Goal: Information Seeking & Learning: Learn about a topic

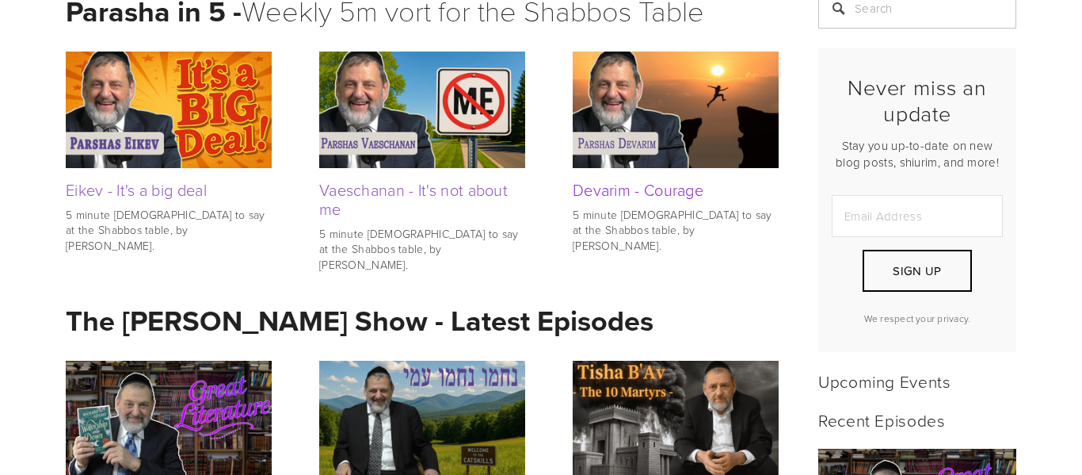
scroll to position [386, 0]
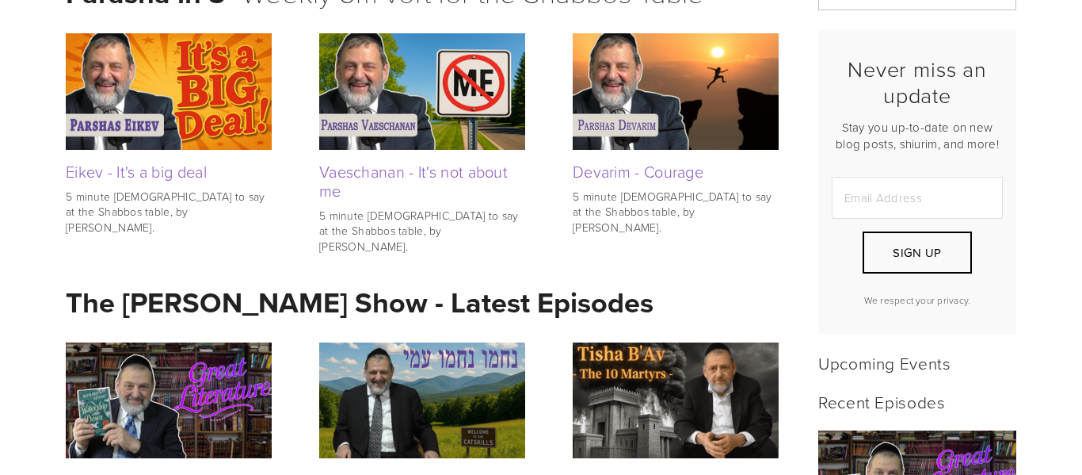
click at [807, 206] on div "Never miss an update Stay you up-to-date on new blog posts, shiurim, and more! …" at bounding box center [917, 181] width 225 height 323
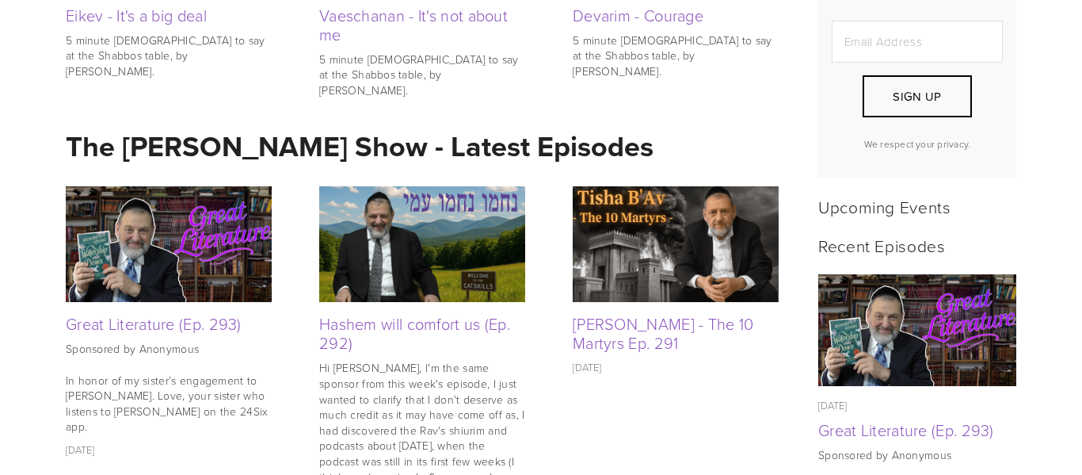
scroll to position [563, 0]
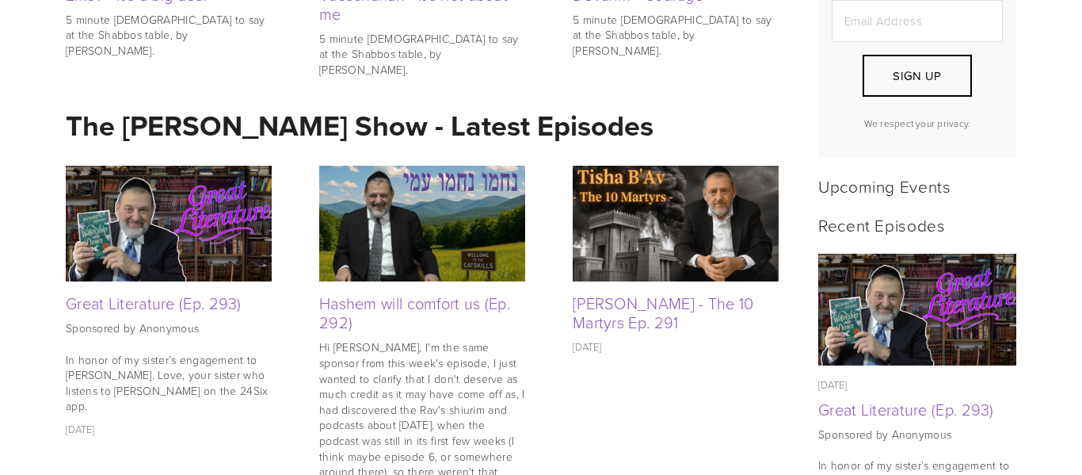
click at [807, 224] on div "Recent Episodes" at bounding box center [917, 224] width 225 height 39
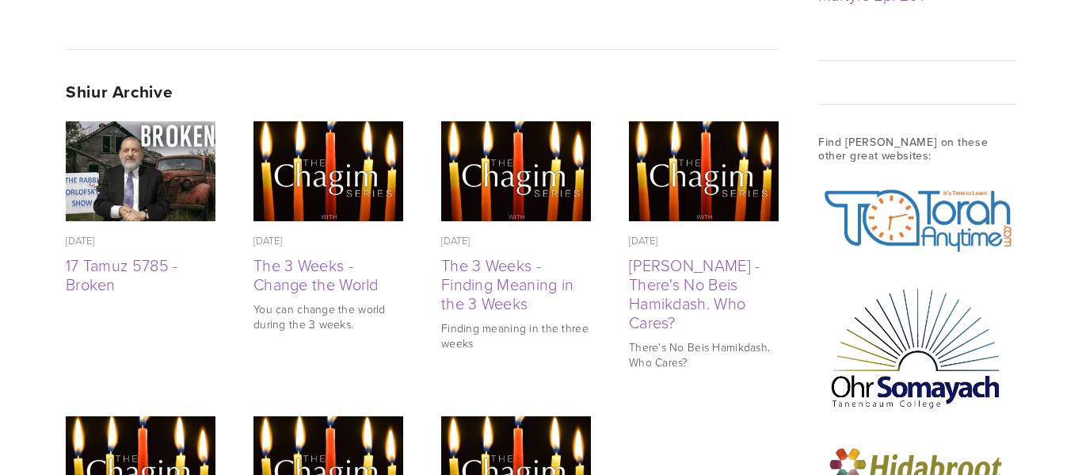
scroll to position [1919, 0]
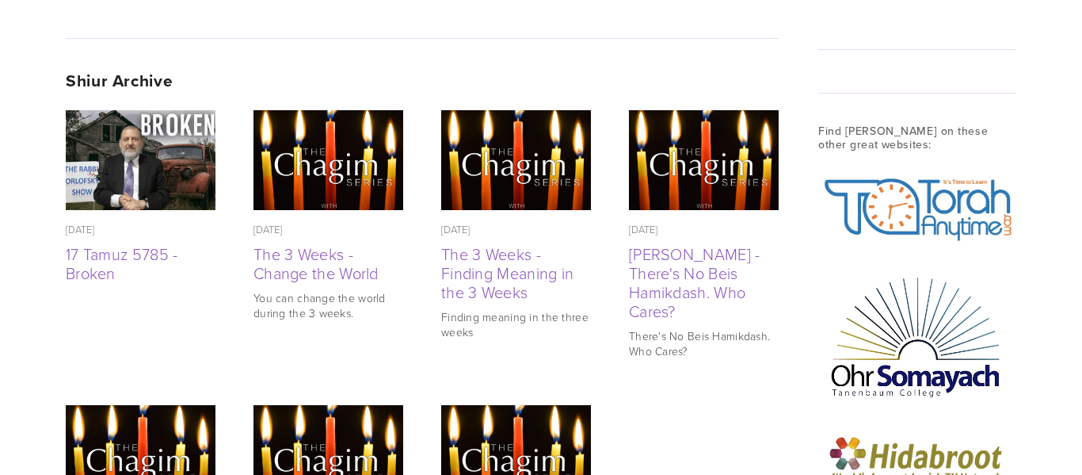
click at [871, 266] on img at bounding box center [917, 335] width 198 height 138
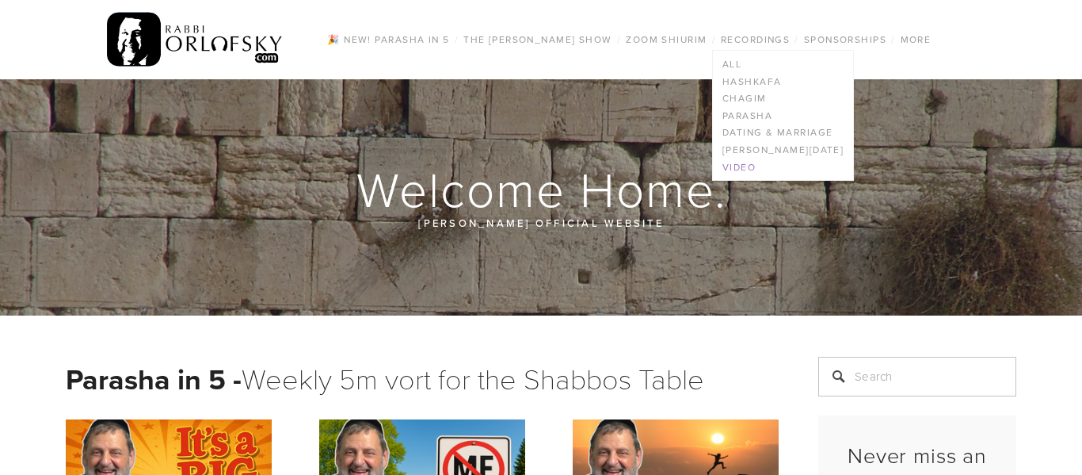
click at [734, 169] on link "Video" at bounding box center [783, 166] width 140 height 17
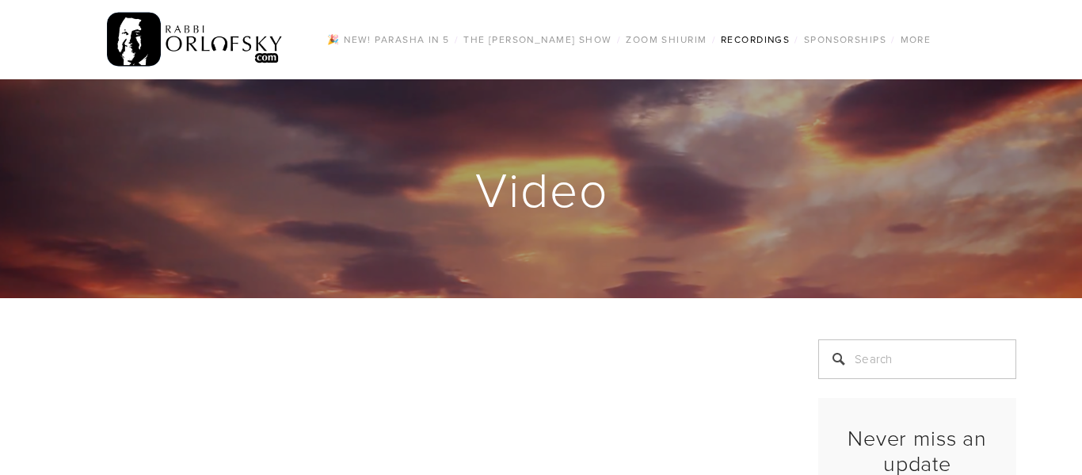
click at [213, 50] on img at bounding box center [195, 40] width 177 height 62
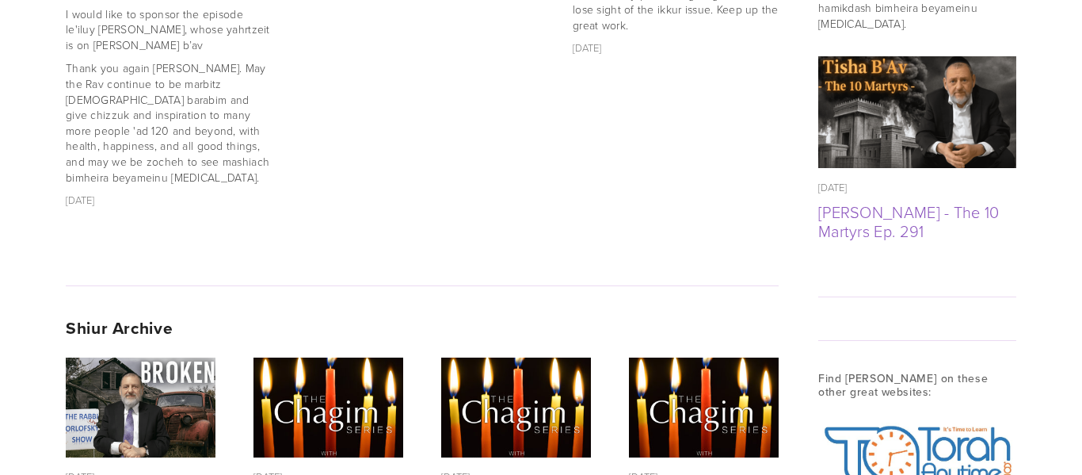
scroll to position [1684, 0]
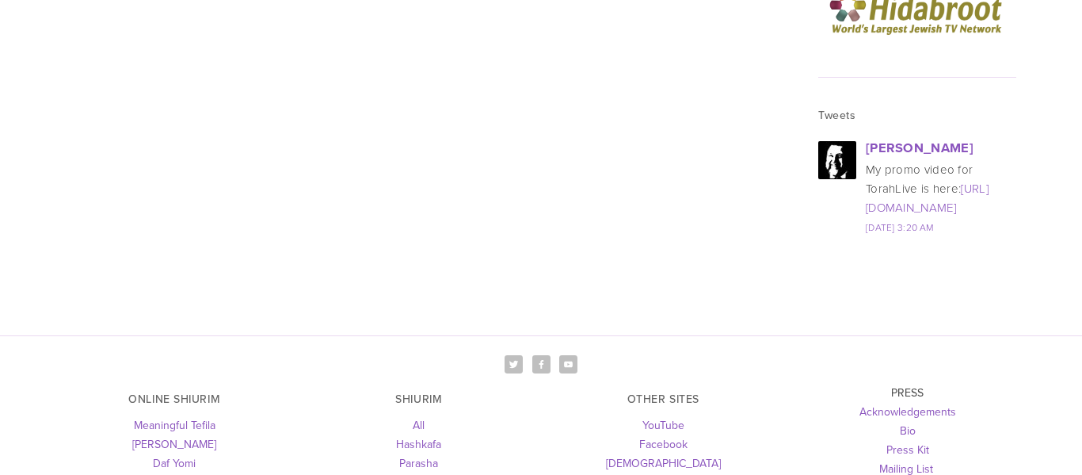
scroll to position [2335, 0]
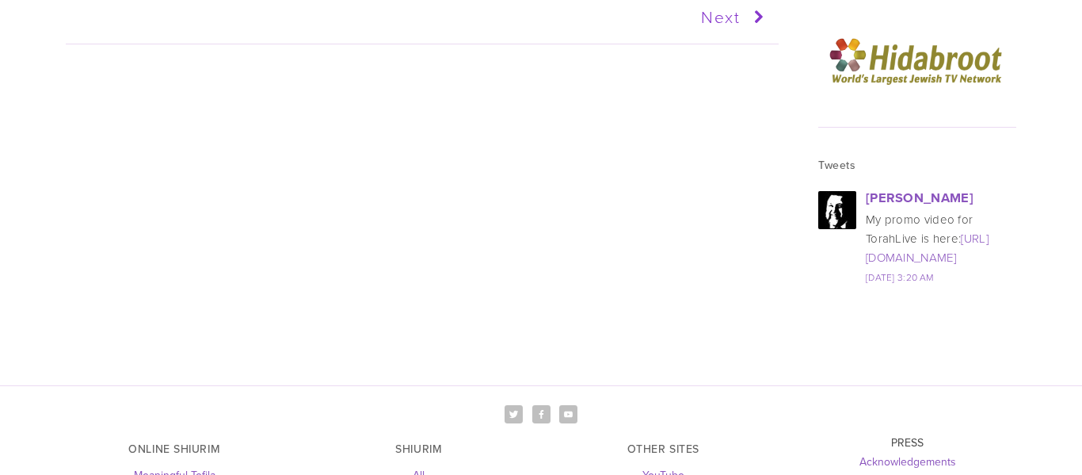
click at [727, 14] on link "Next" at bounding box center [595, 18] width 349 height 40
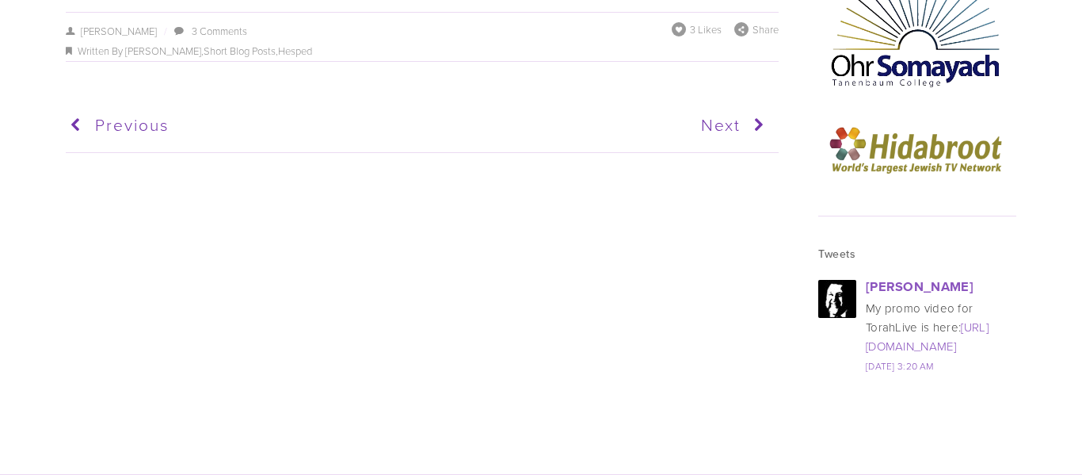
scroll to position [1983, 0]
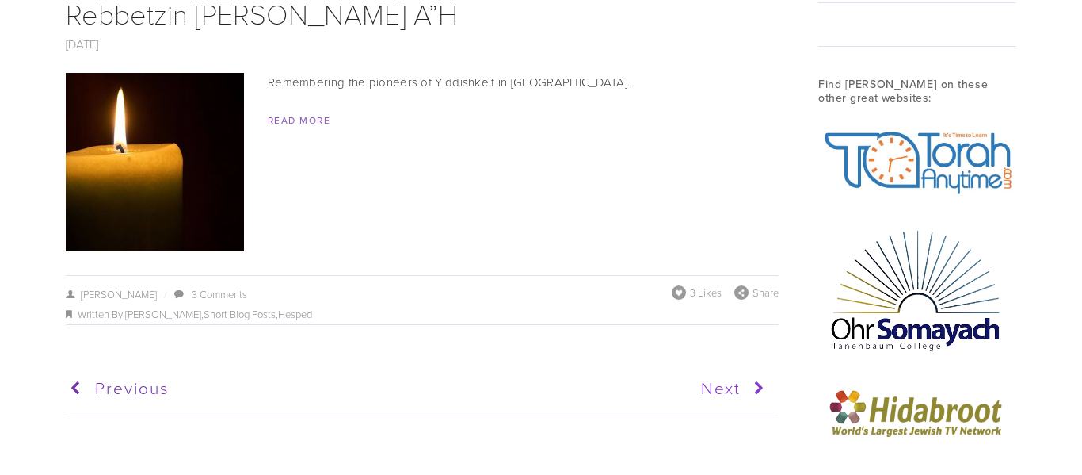
click at [727, 379] on link "Next" at bounding box center [595, 388] width 349 height 40
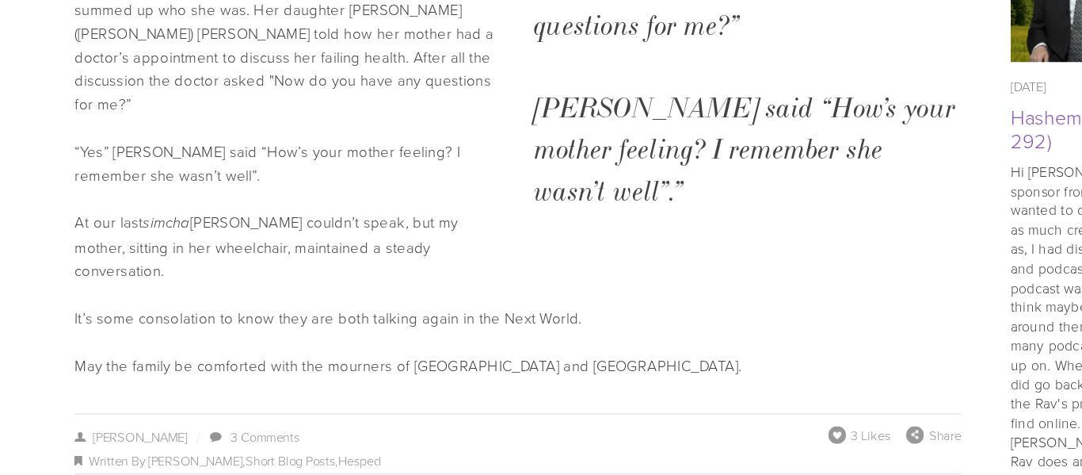
scroll to position [1184, 0]
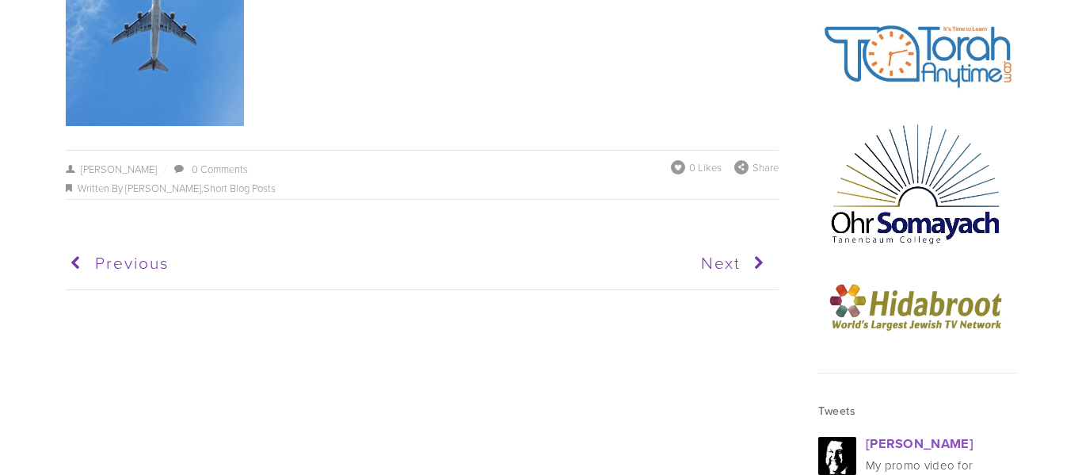
scroll to position [2097, 0]
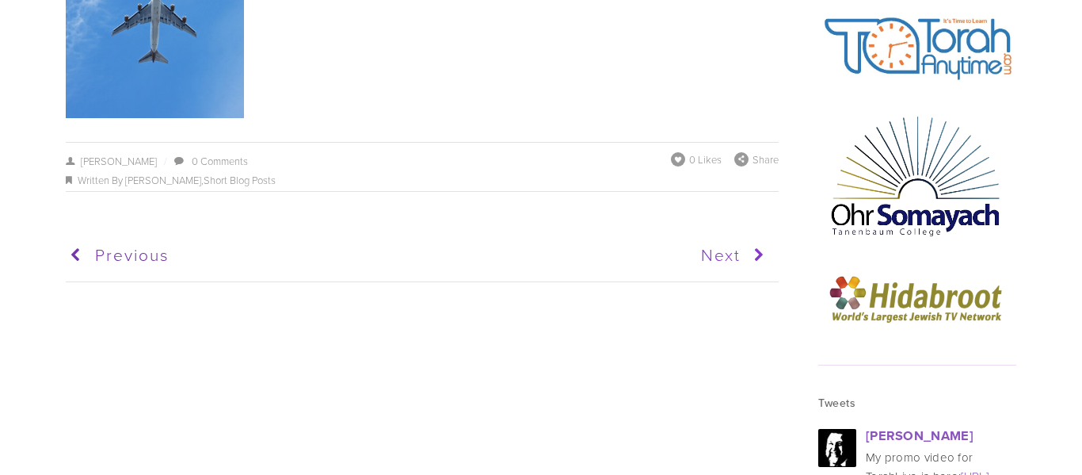
click at [755, 256] on icon at bounding box center [755, 255] width 29 height 40
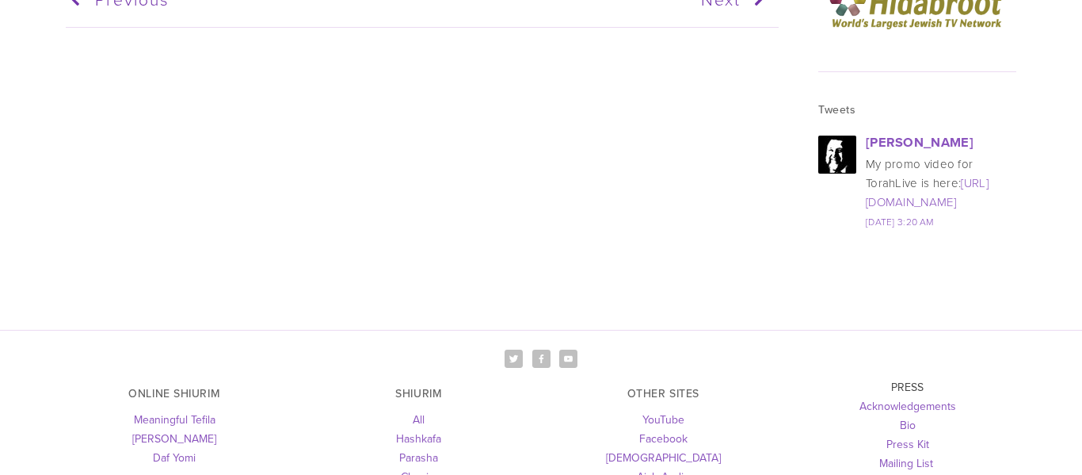
scroll to position [2391, 0]
